Goal: Information Seeking & Learning: Learn about a topic

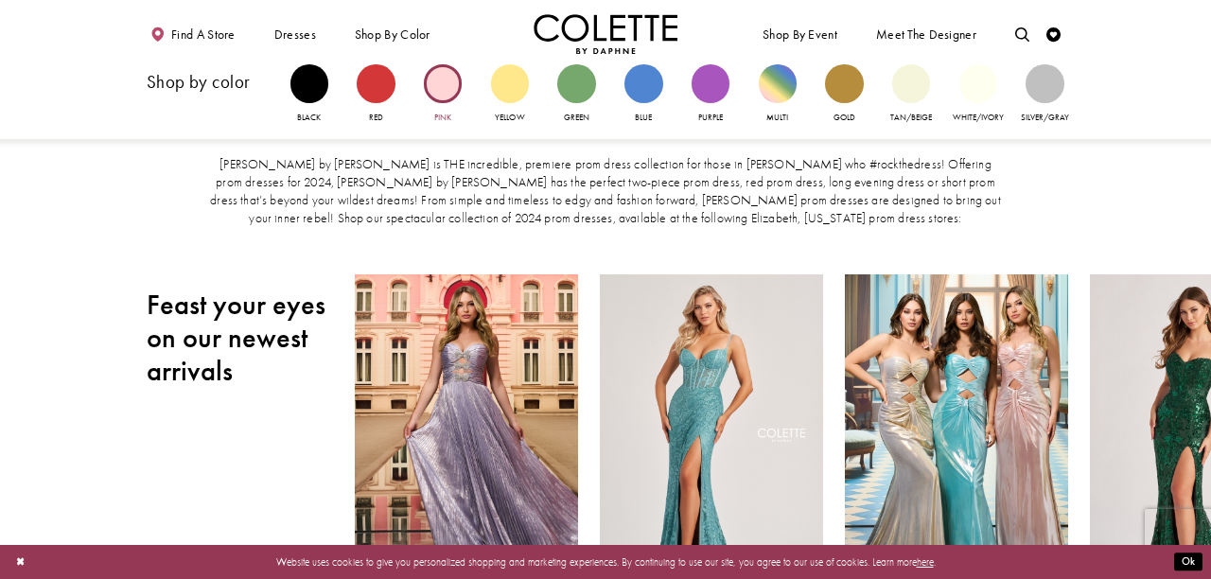
click at [455, 78] on div "Primary block" at bounding box center [443, 83] width 38 height 38
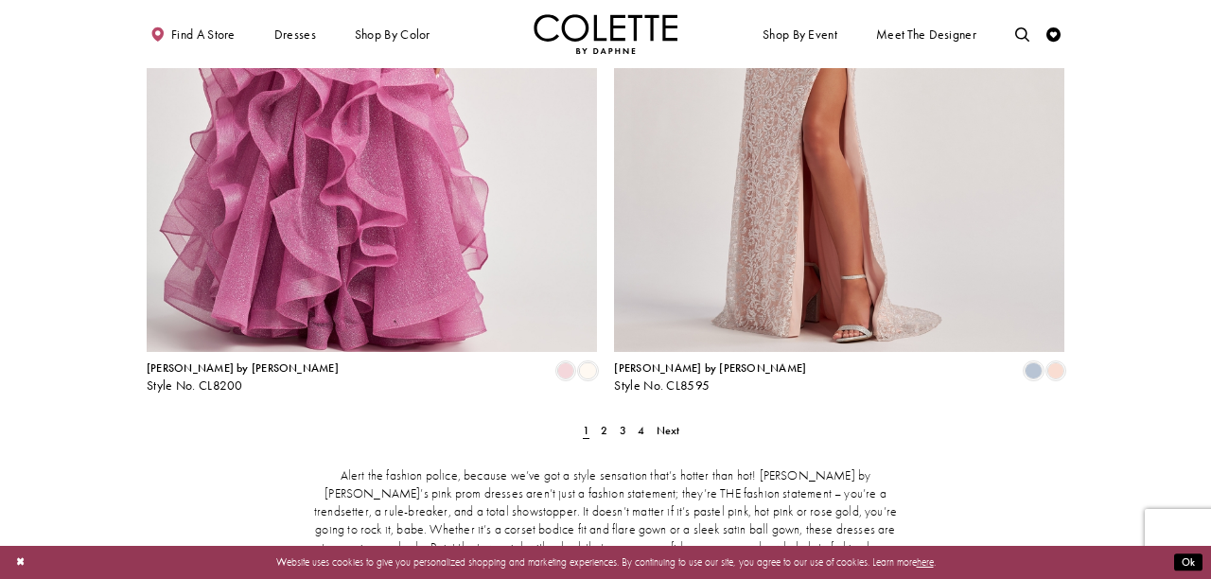
scroll to position [2583, 0]
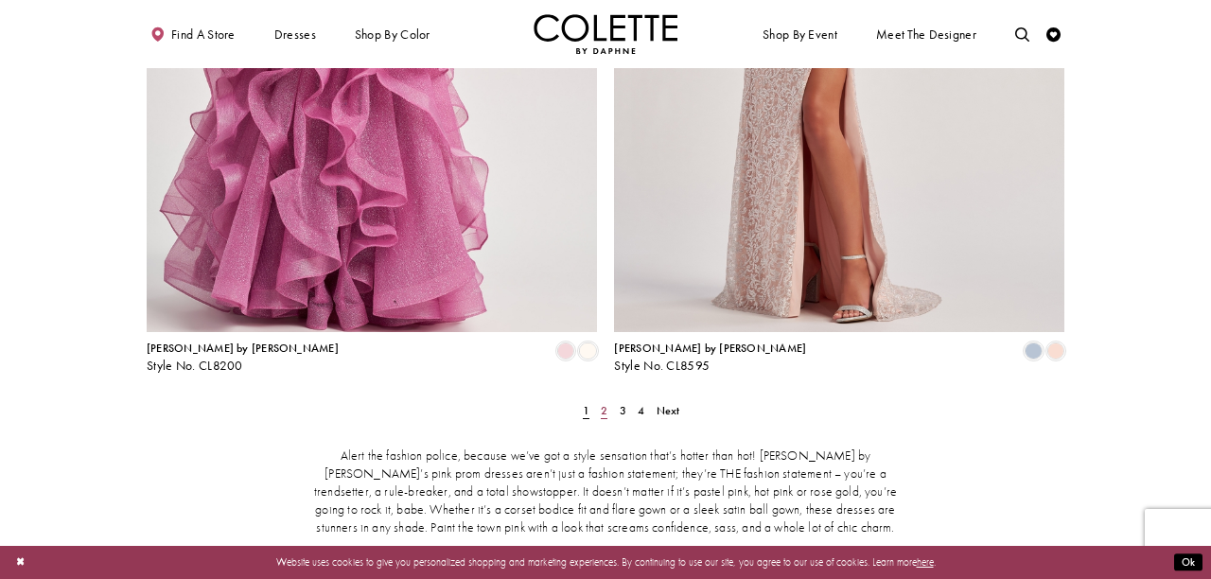
click at [605, 403] on span "2" at bounding box center [604, 410] width 7 height 15
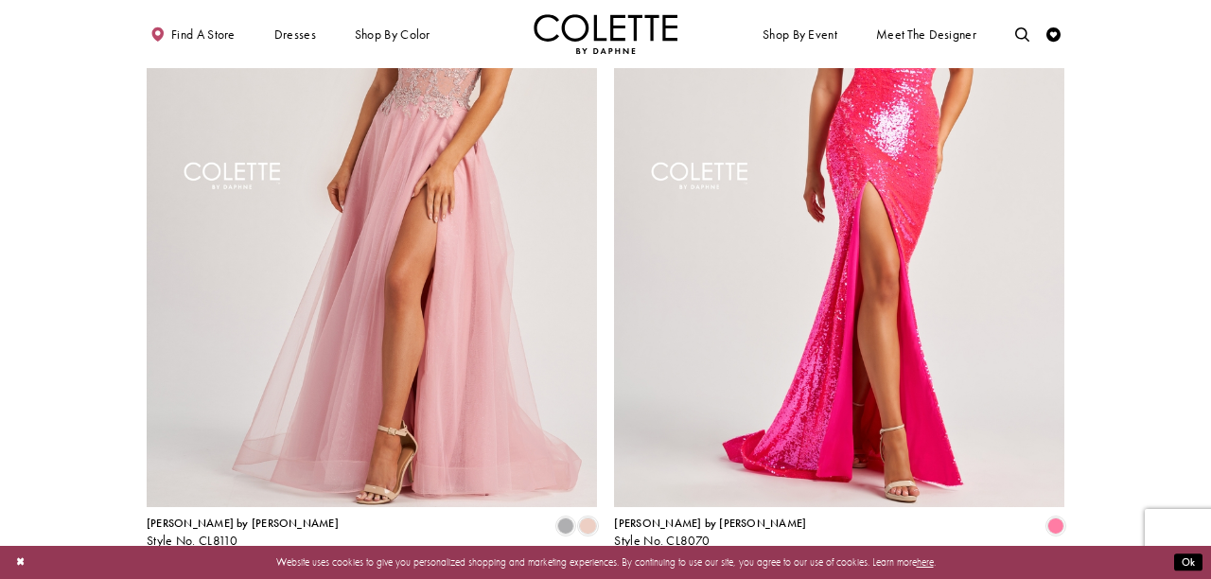
scroll to position [2485, 0]
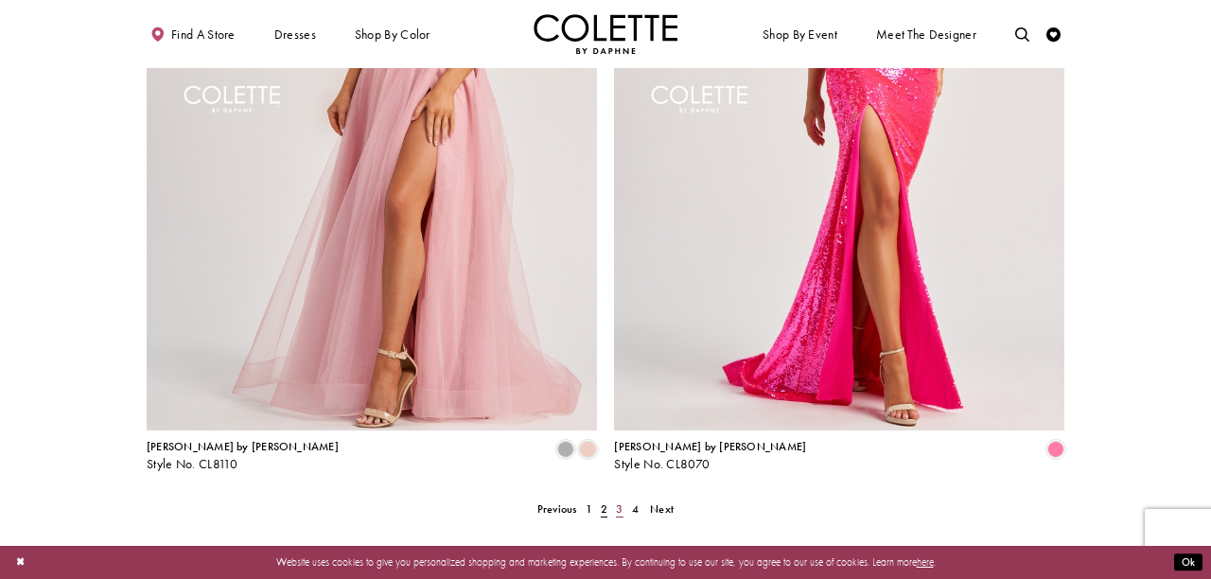
click at [615, 499] on link "3" at bounding box center [619, 509] width 15 height 21
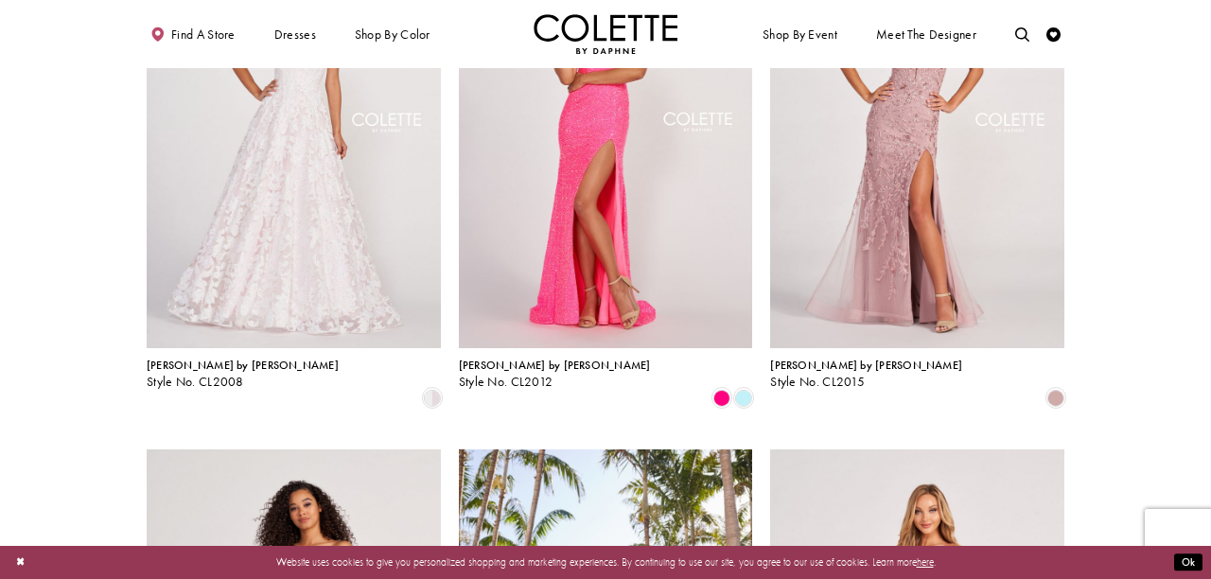
scroll to position [1320, 0]
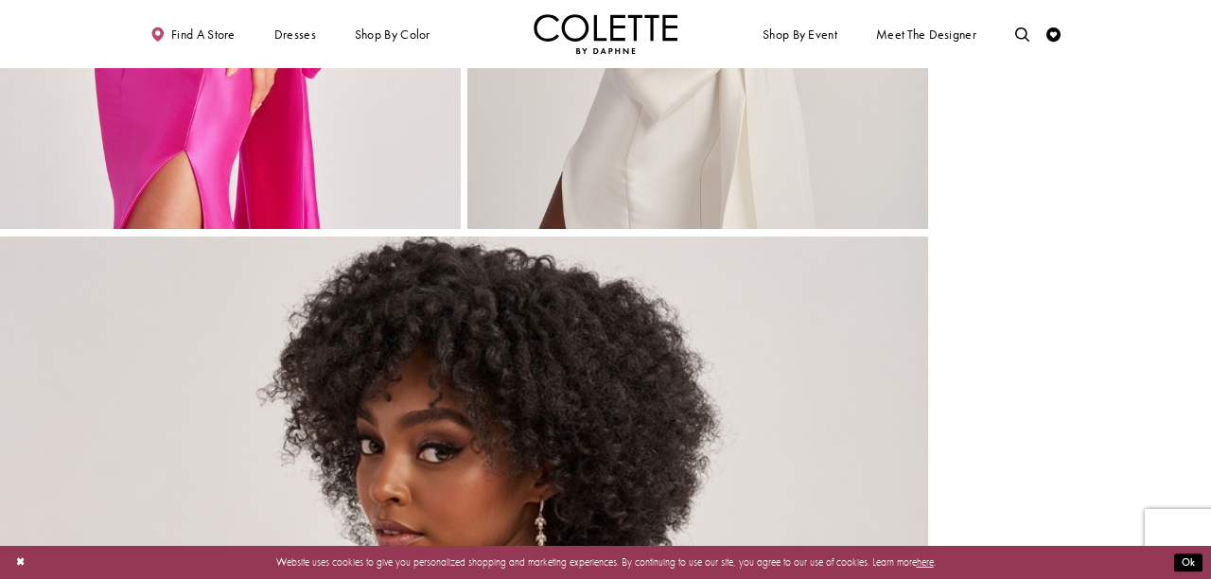
scroll to position [3375, 0]
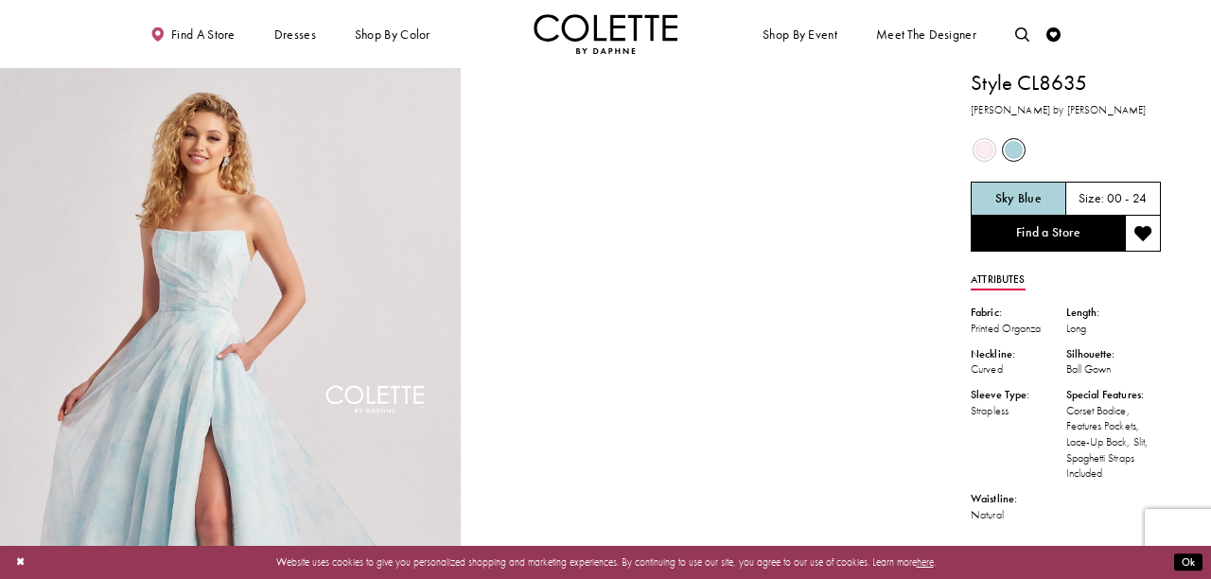
click at [977, 141] on span "Product color controls state depends on size chosen" at bounding box center [985, 150] width 18 height 18
